Goal: Check status

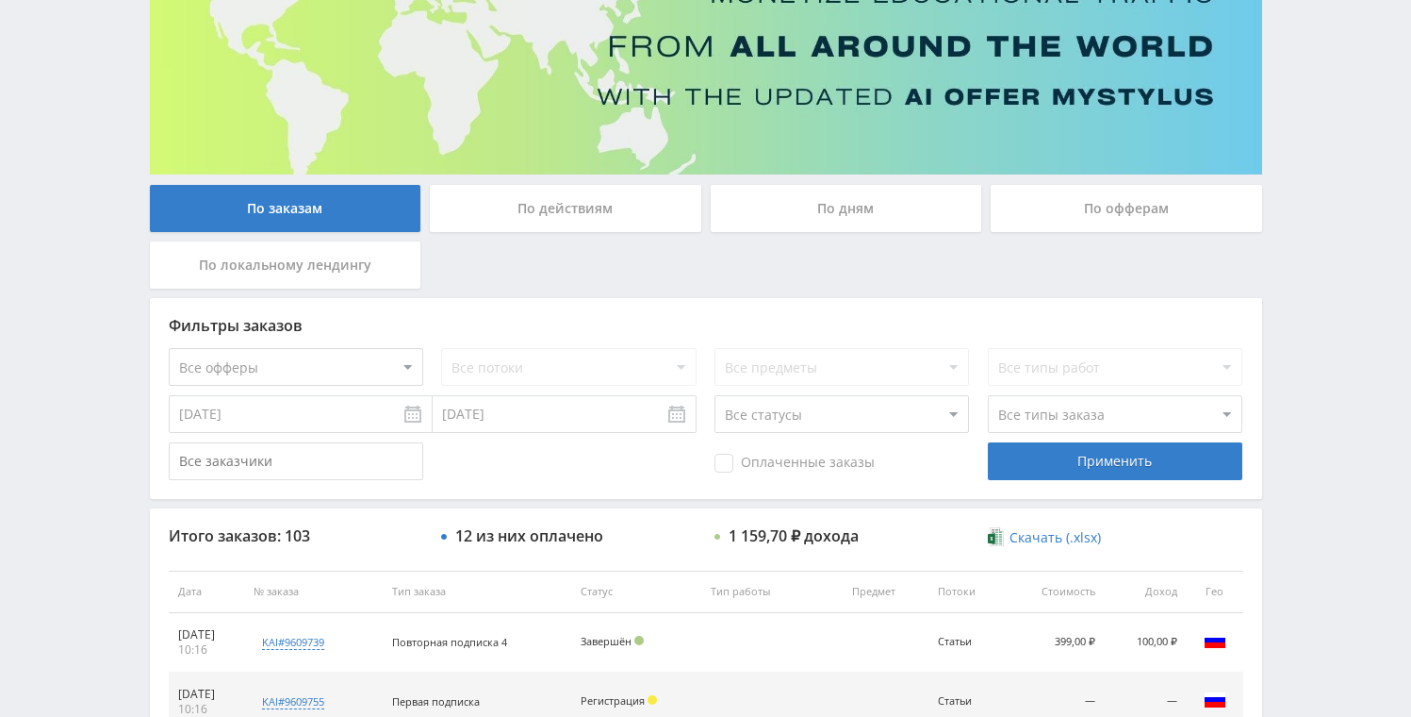
click at [831, 205] on div "По дням" at bounding box center [847, 208] width 272 height 47
click at [0, 0] on input "По дням" at bounding box center [0, 0] width 0 height 0
